Goal: Information Seeking & Learning: Learn about a topic

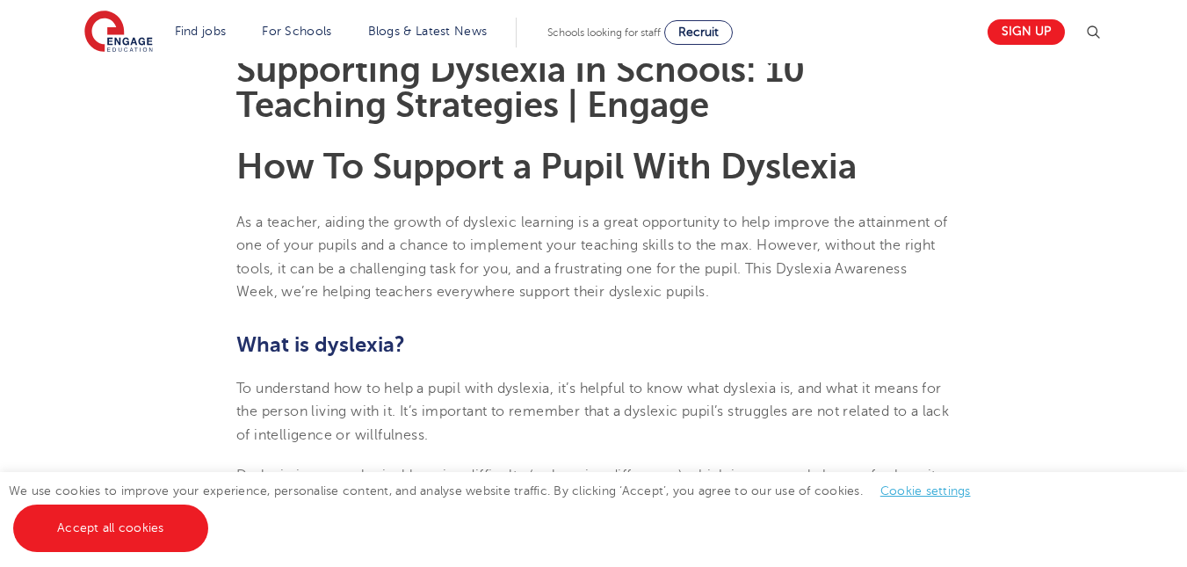
scroll to position [527, 0]
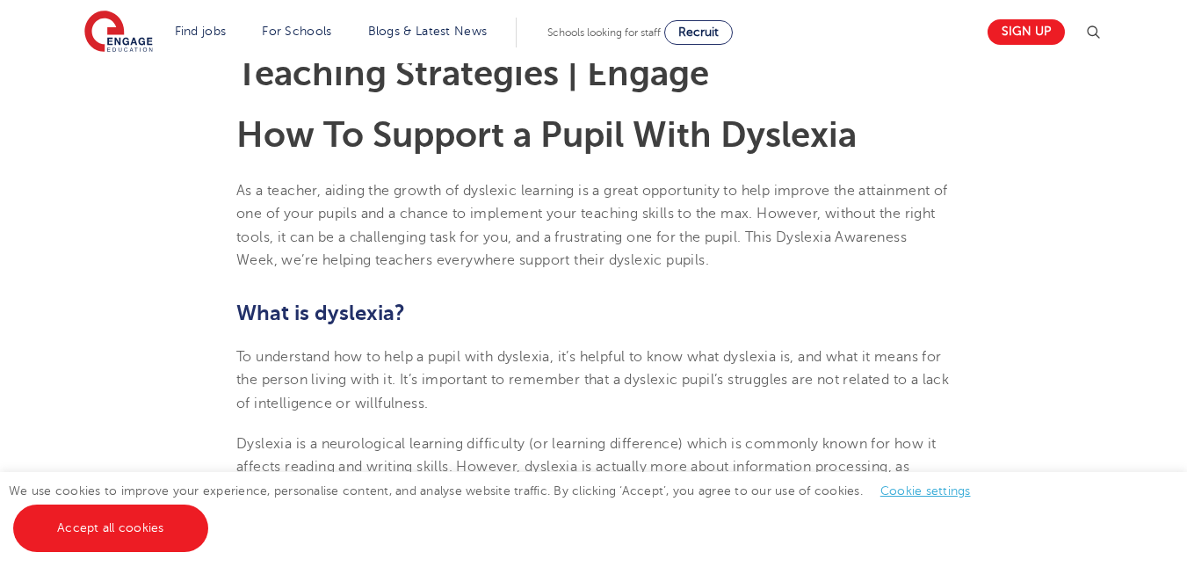
click at [215, 516] on div "We use cookies to improve your experience, personalise content, and analyse web…" at bounding box center [593, 519] width 1187 height 95
click at [214, 488] on span "We use cookies to improve your experience, personalise content, and analyse web…" at bounding box center [498, 509] width 979 height 50
click at [197, 509] on link "Accept all cookies" at bounding box center [110, 527] width 195 height 47
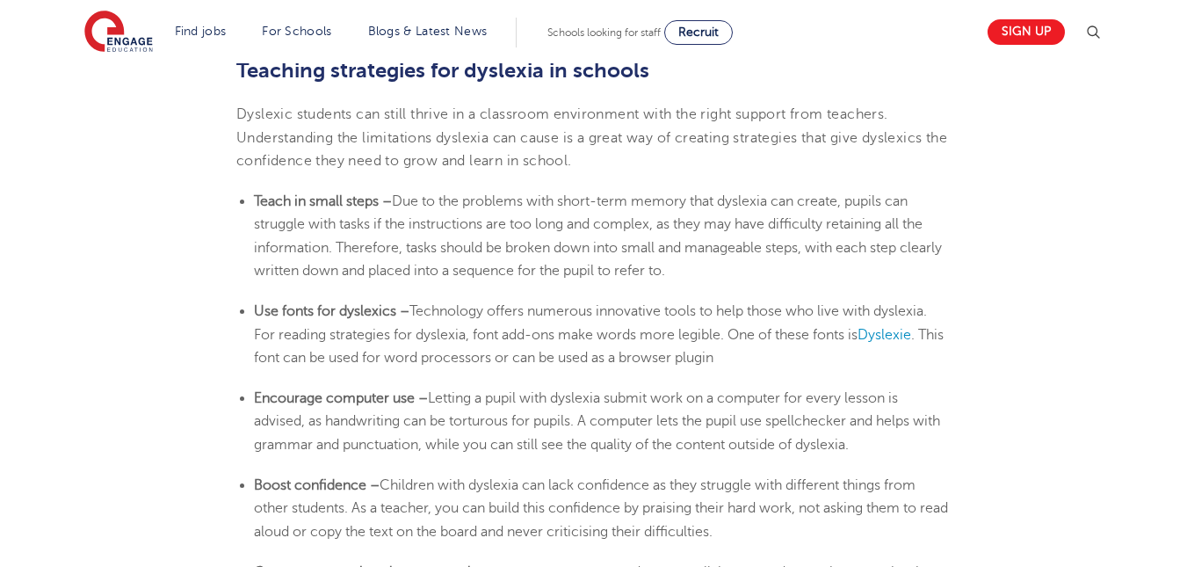
scroll to position [2899, 0]
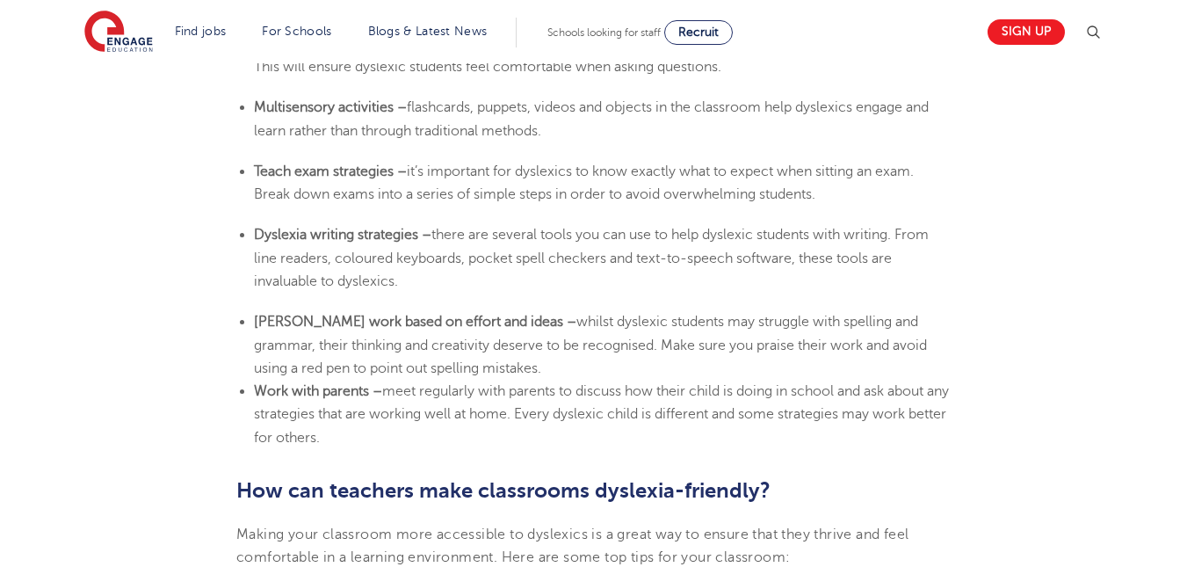
scroll to position [3777, 0]
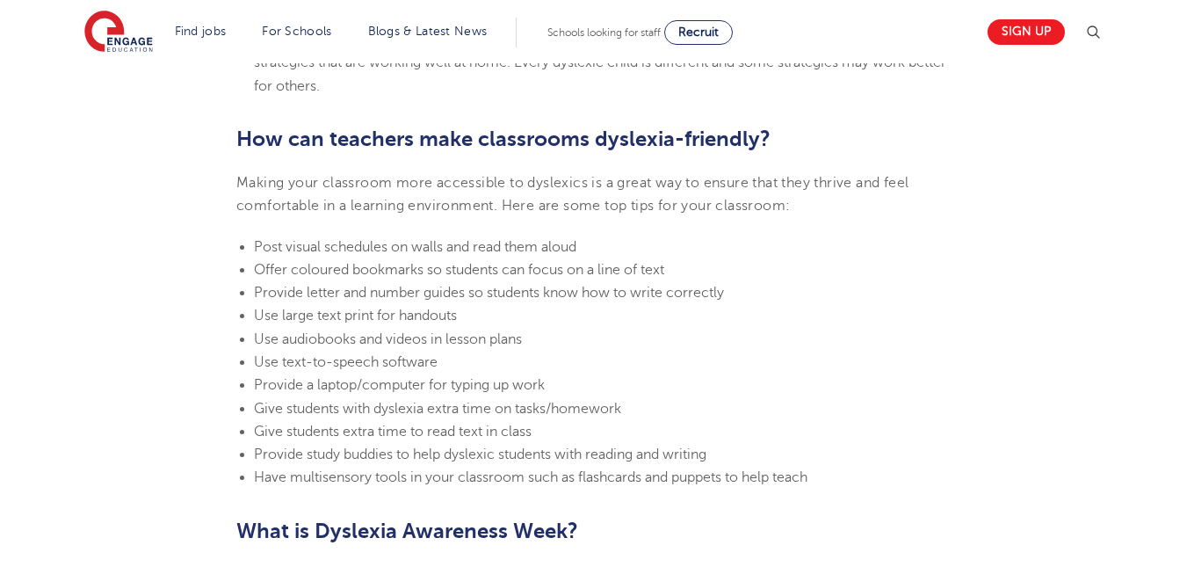
click at [706, 292] on span "Provide letter and number guides so students know how to write correctly" at bounding box center [489, 293] width 470 height 16
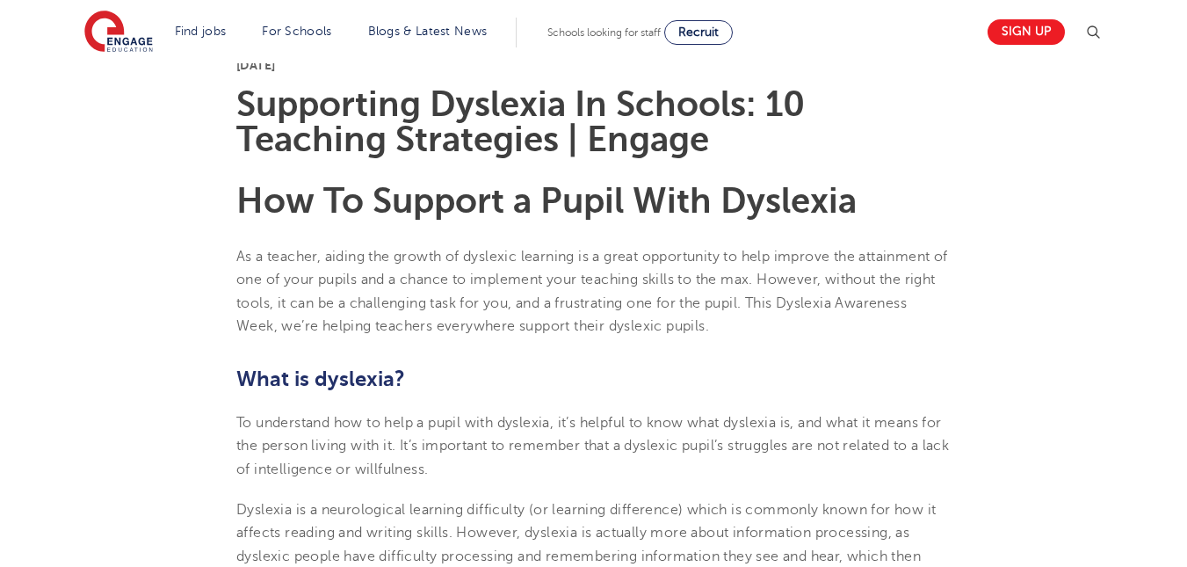
scroll to position [351, 0]
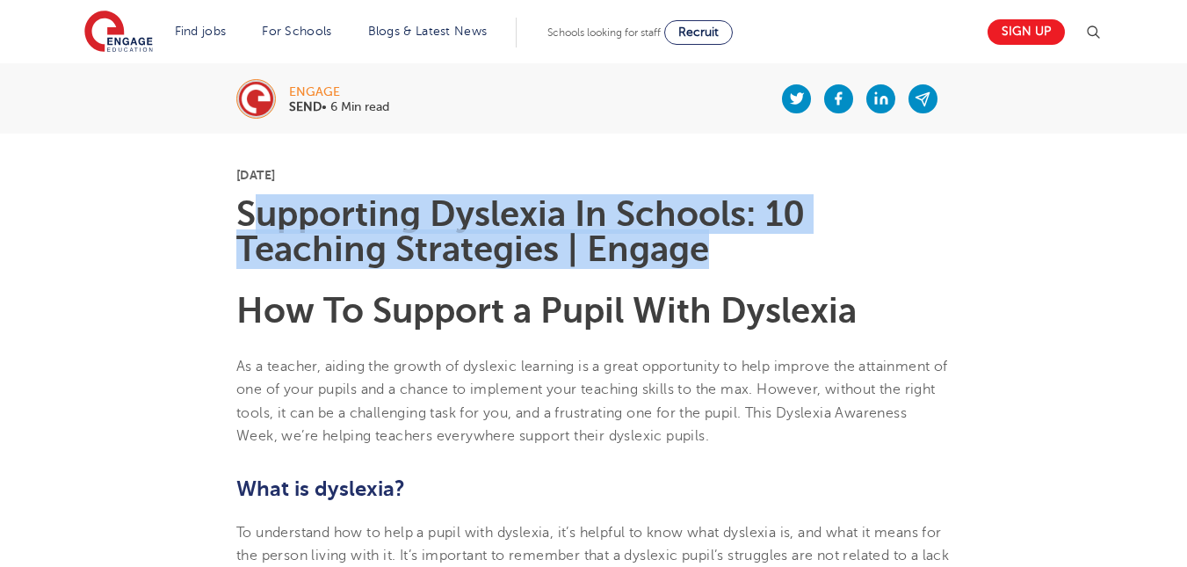
drag, startPoint x: 247, startPoint y: 213, endPoint x: 791, endPoint y: 254, distance: 545.3
click at [714, 255] on h1 "Supporting Dyslexia In Schools: 10 Teaching Strategies | Engage" at bounding box center [593, 232] width 714 height 70
click at [778, 266] on h1 "Supporting Dyslexia In Schools: 10 Teaching Strategies | Engage" at bounding box center [593, 232] width 714 height 70
click at [755, 253] on h1 "Supporting Dyslexia In Schools: 10 Teaching Strategies | Engage" at bounding box center [593, 232] width 714 height 70
click at [728, 217] on h1 "Supporting Dyslexia In Schools: 10 Teaching Strategies | Engage" at bounding box center [593, 232] width 714 height 70
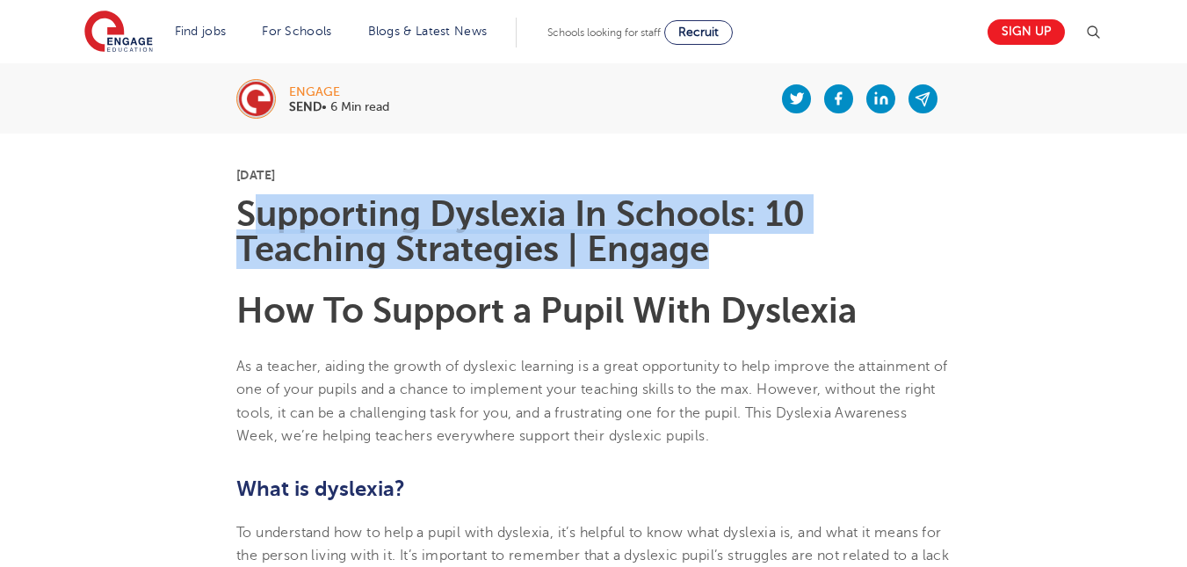
click at [864, 255] on h1 "Supporting Dyslexia In Schools: 10 Teaching Strategies | Engage" at bounding box center [593, 232] width 714 height 70
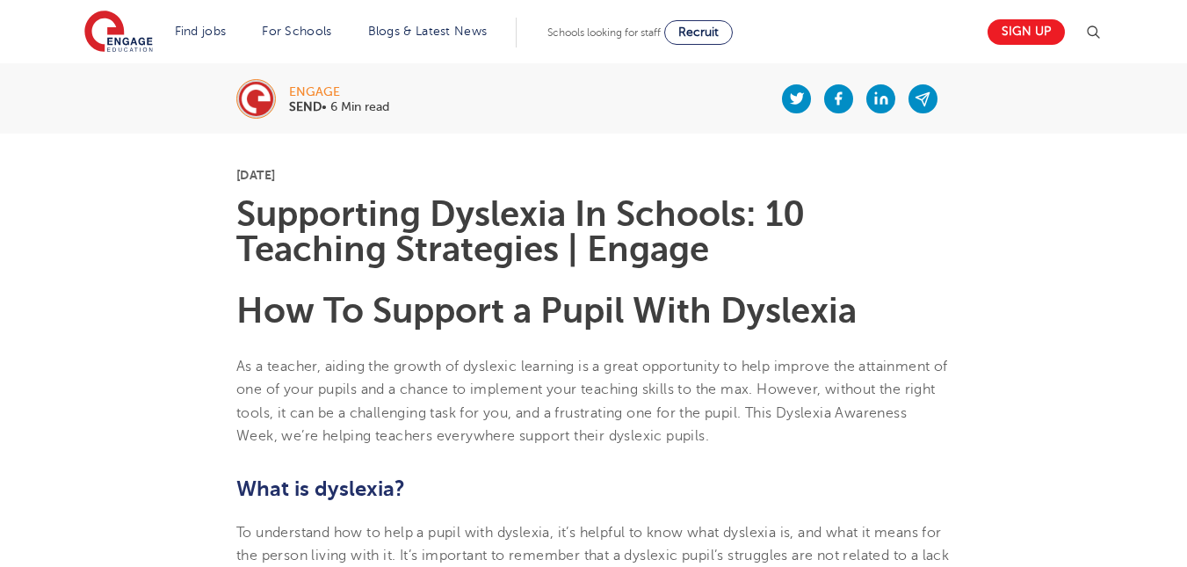
click at [709, 320] on b "How To Support a Pupil With Dyslexia" at bounding box center [546, 311] width 620 height 40
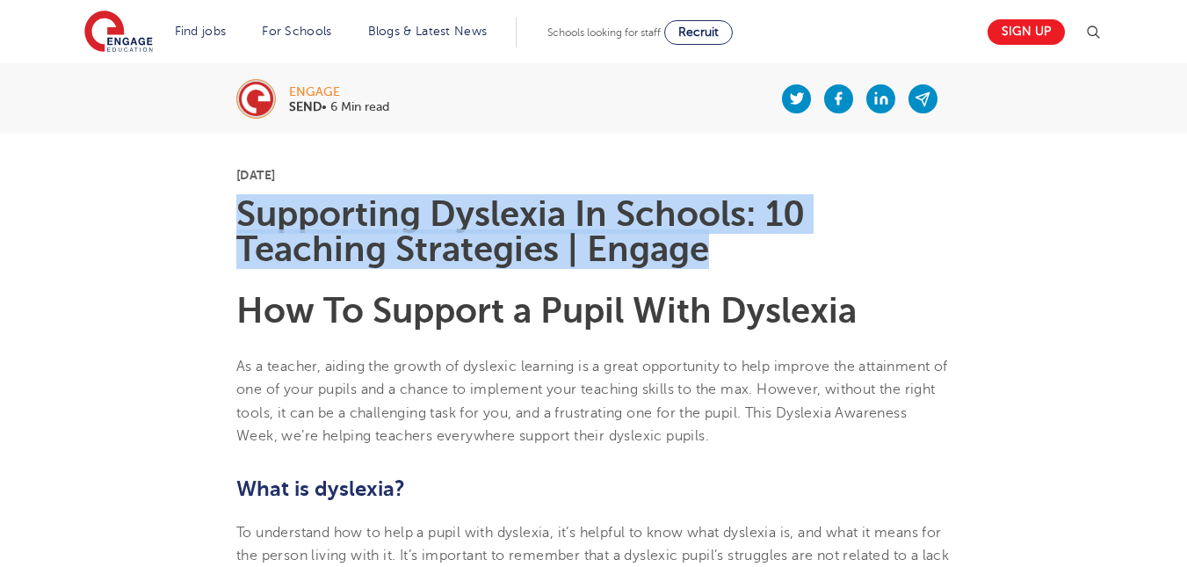
drag, startPoint x: 231, startPoint y: 200, endPoint x: 737, endPoint y: 234, distance: 507.1
copy h1 "Supporting Dyslexia In Schools: 10 Teaching Strategies | Engage"
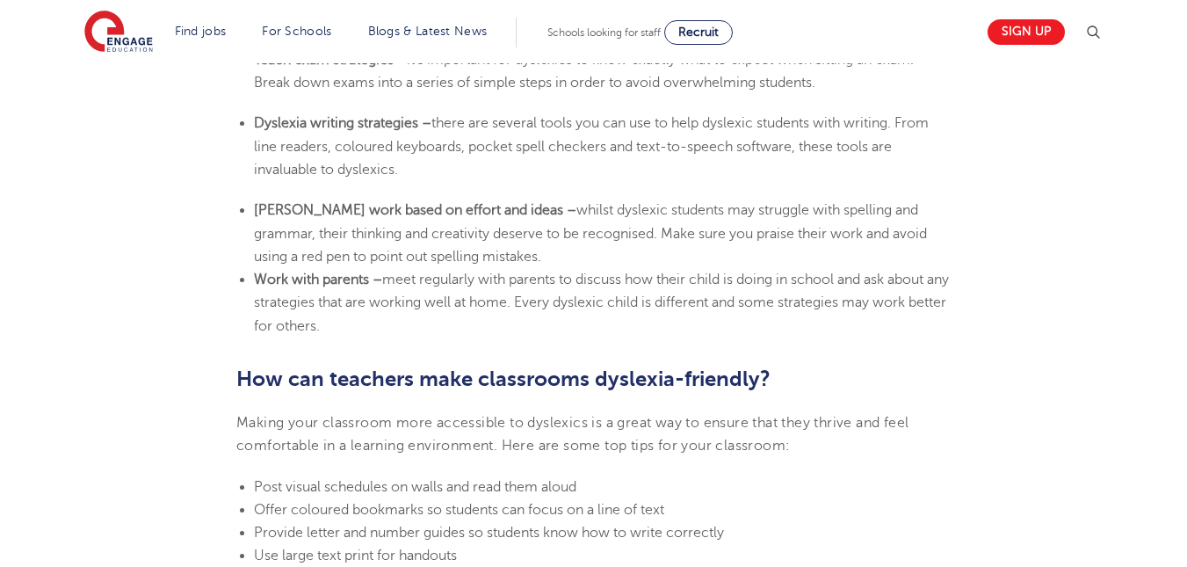
scroll to position [3777, 0]
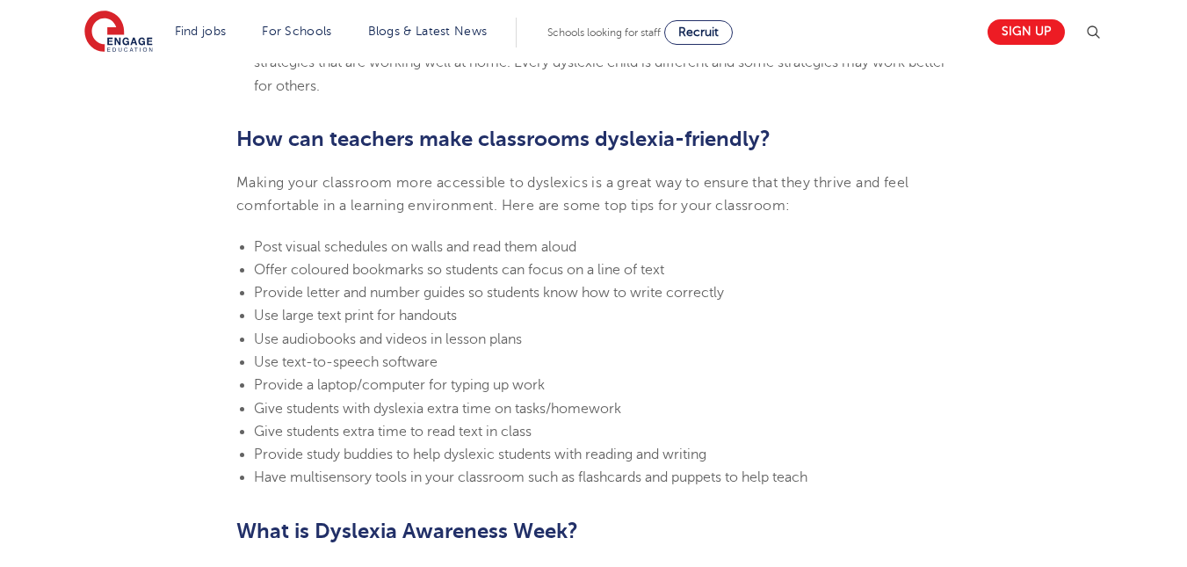
click at [929, 378] on li "Provide a laptop/computer for typing up work" at bounding box center [602, 384] width 697 height 23
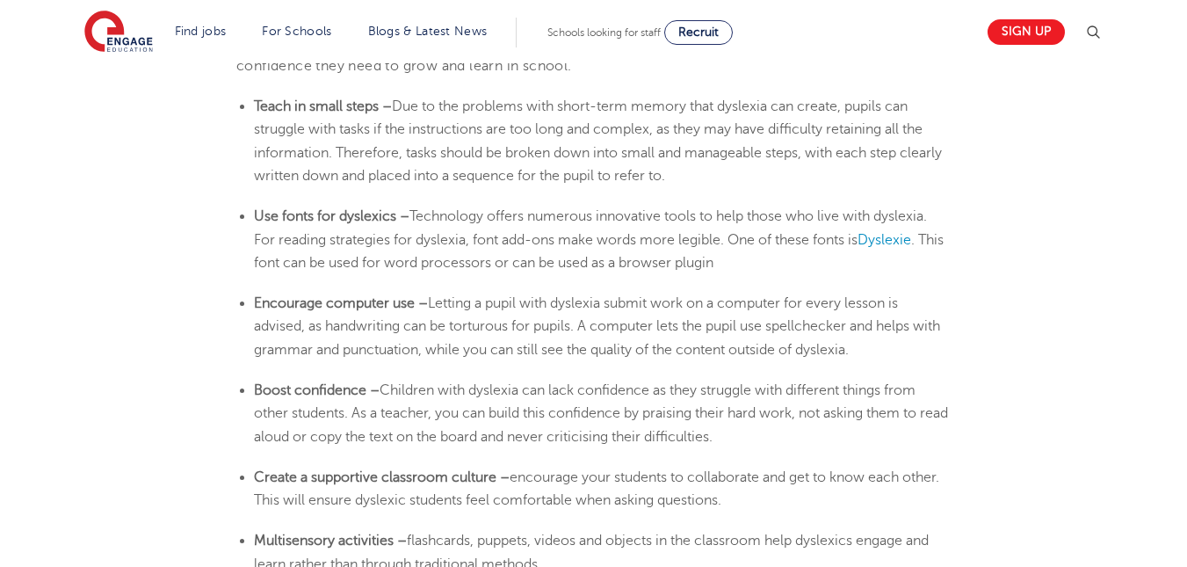
scroll to position [2899, 0]
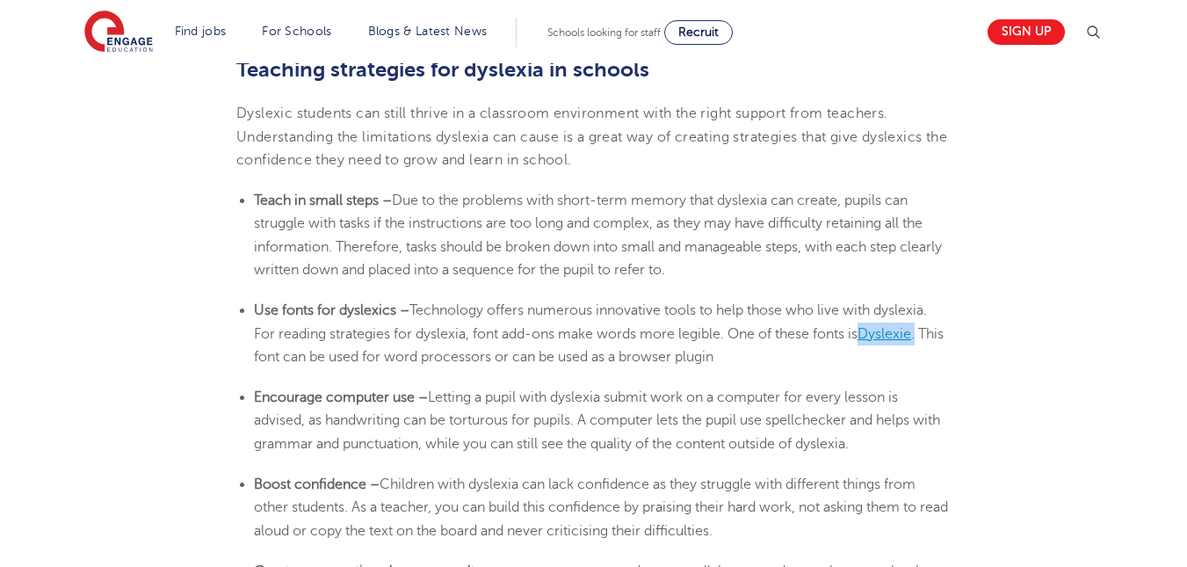
drag, startPoint x: 928, startPoint y: 336, endPoint x: 871, endPoint y: 339, distance: 57.2
click at [871, 339] on li "Use fonts for dyslexics – Technology offers numerous innovative tools to help t…" at bounding box center [602, 333] width 697 height 69
copy li "Dyslexie ."
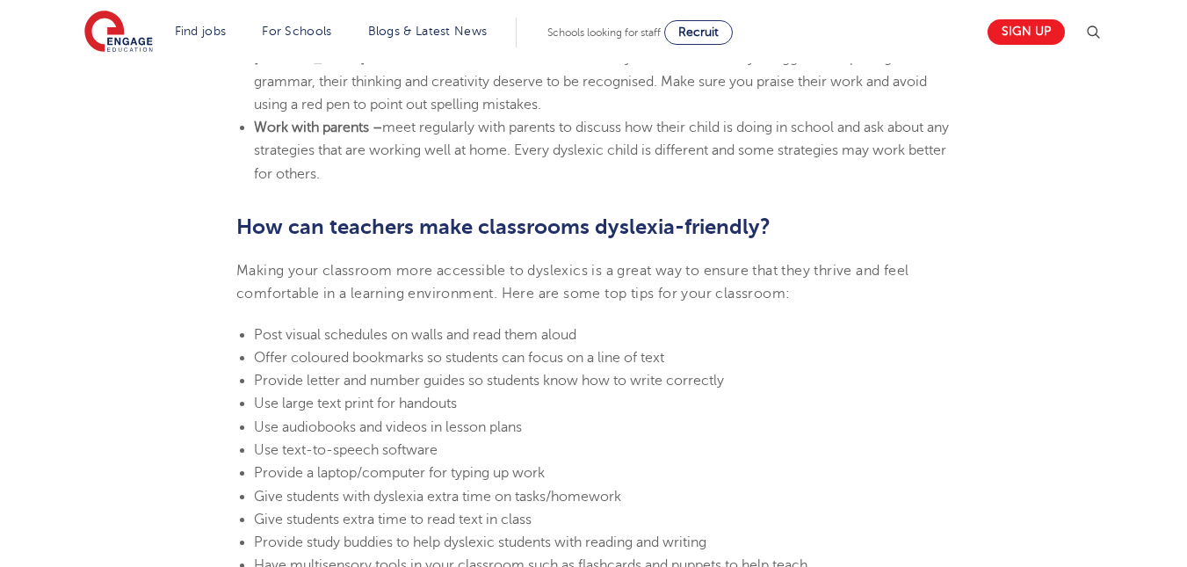
scroll to position [3777, 0]
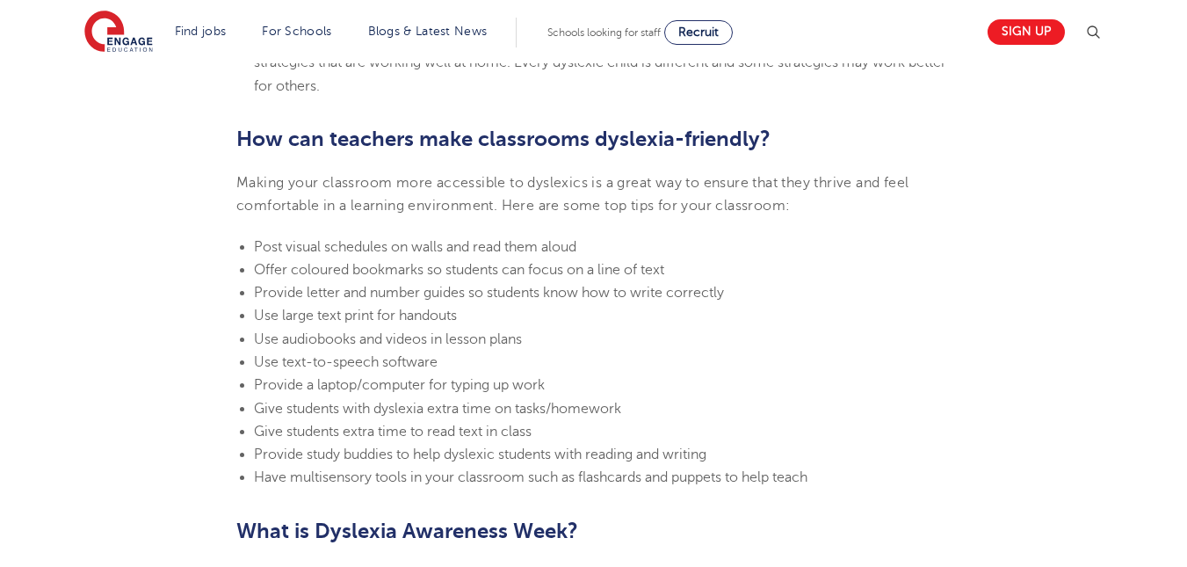
click at [705, 372] on li "Use text-to-speech software" at bounding box center [602, 362] width 697 height 23
click at [663, 406] on li "Give students with dyslexia extra time on tasks/homework" at bounding box center [602, 408] width 697 height 23
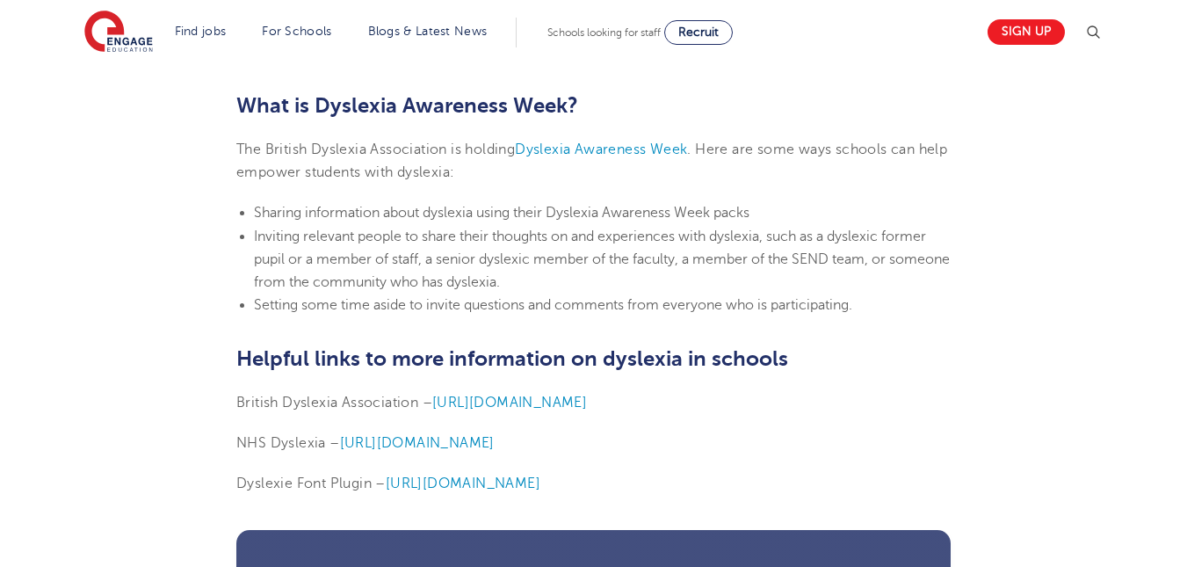
scroll to position [4217, 0]
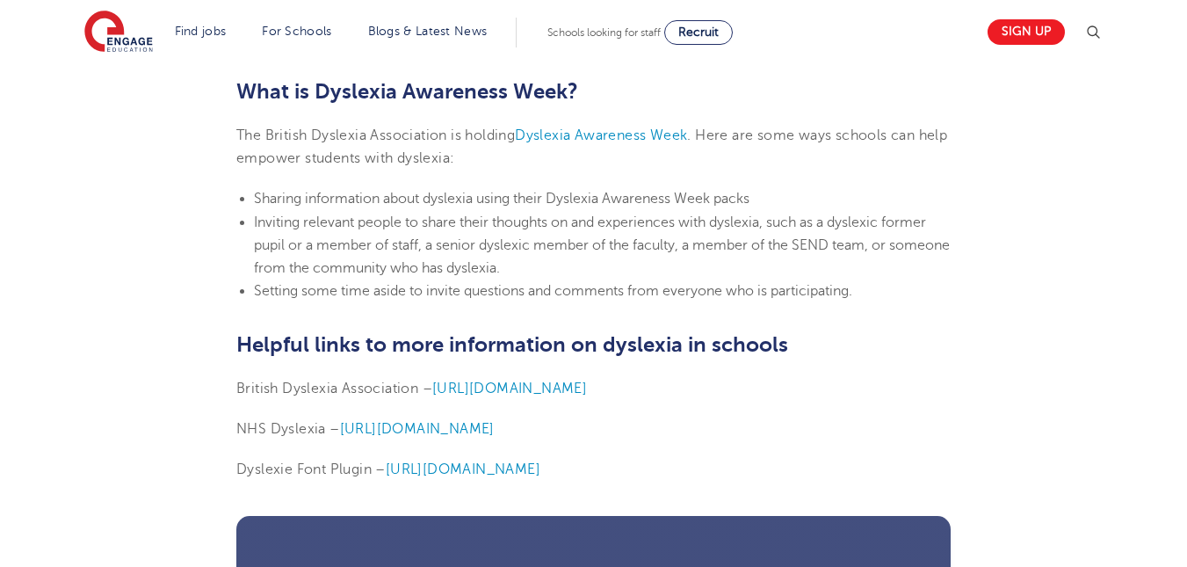
click at [390, 263] on span "Inviting relevant people to share their thoughts on and experiences with dyslex…" at bounding box center [602, 245] width 696 height 62
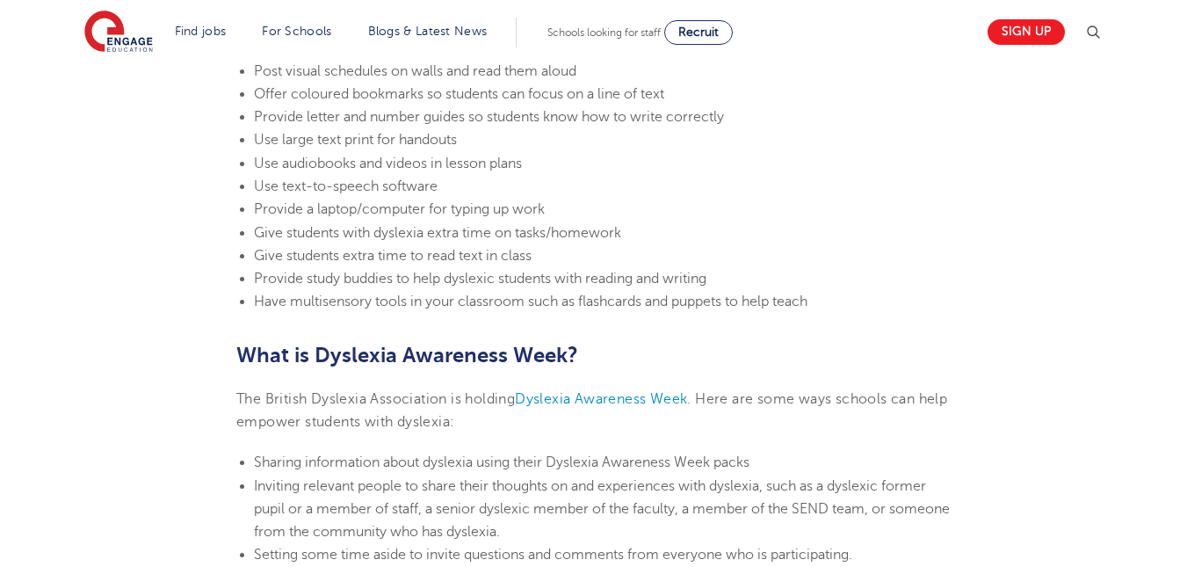
scroll to position [3865, 0]
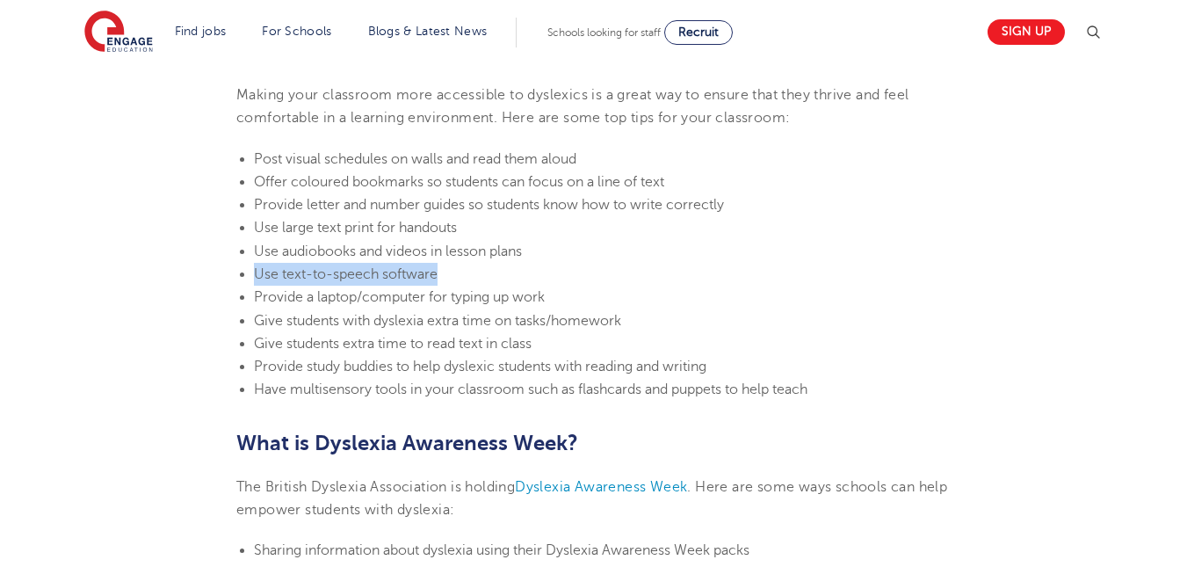
drag, startPoint x: 459, startPoint y: 269, endPoint x: 257, endPoint y: 277, distance: 202.2
click at [257, 277] on li "Use text-to-speech software" at bounding box center [602, 274] width 697 height 23
copy span "Use text-to-speech software"
